Goal: Navigation & Orientation: Find specific page/section

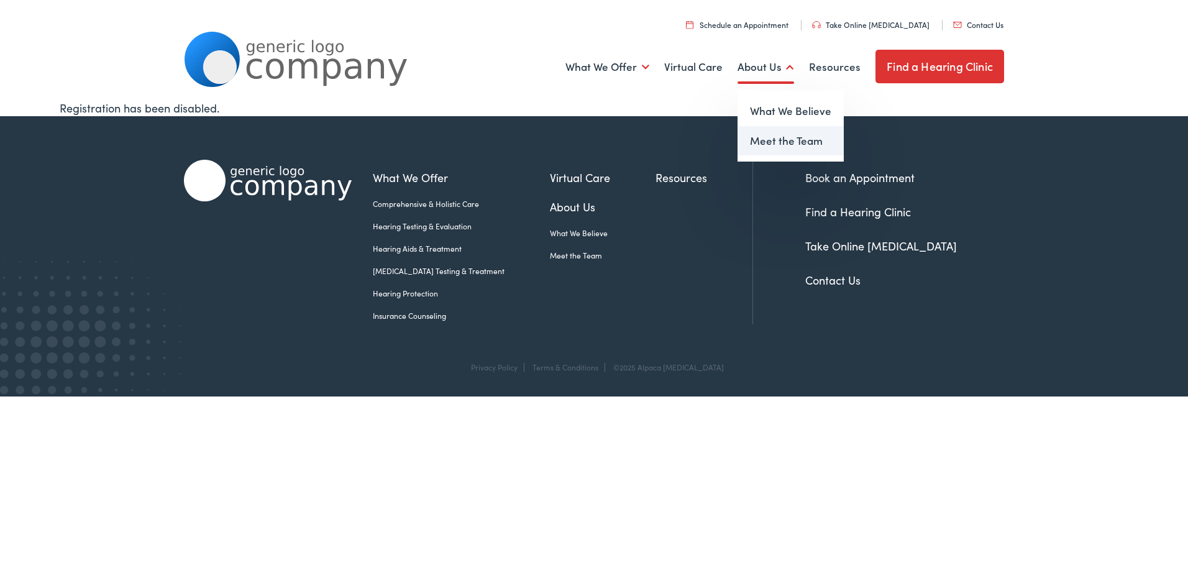
click at [781, 144] on link "Meet the Team" at bounding box center [791, 141] width 106 height 30
